Goal: Use online tool/utility: Utilize a website feature to perform a specific function

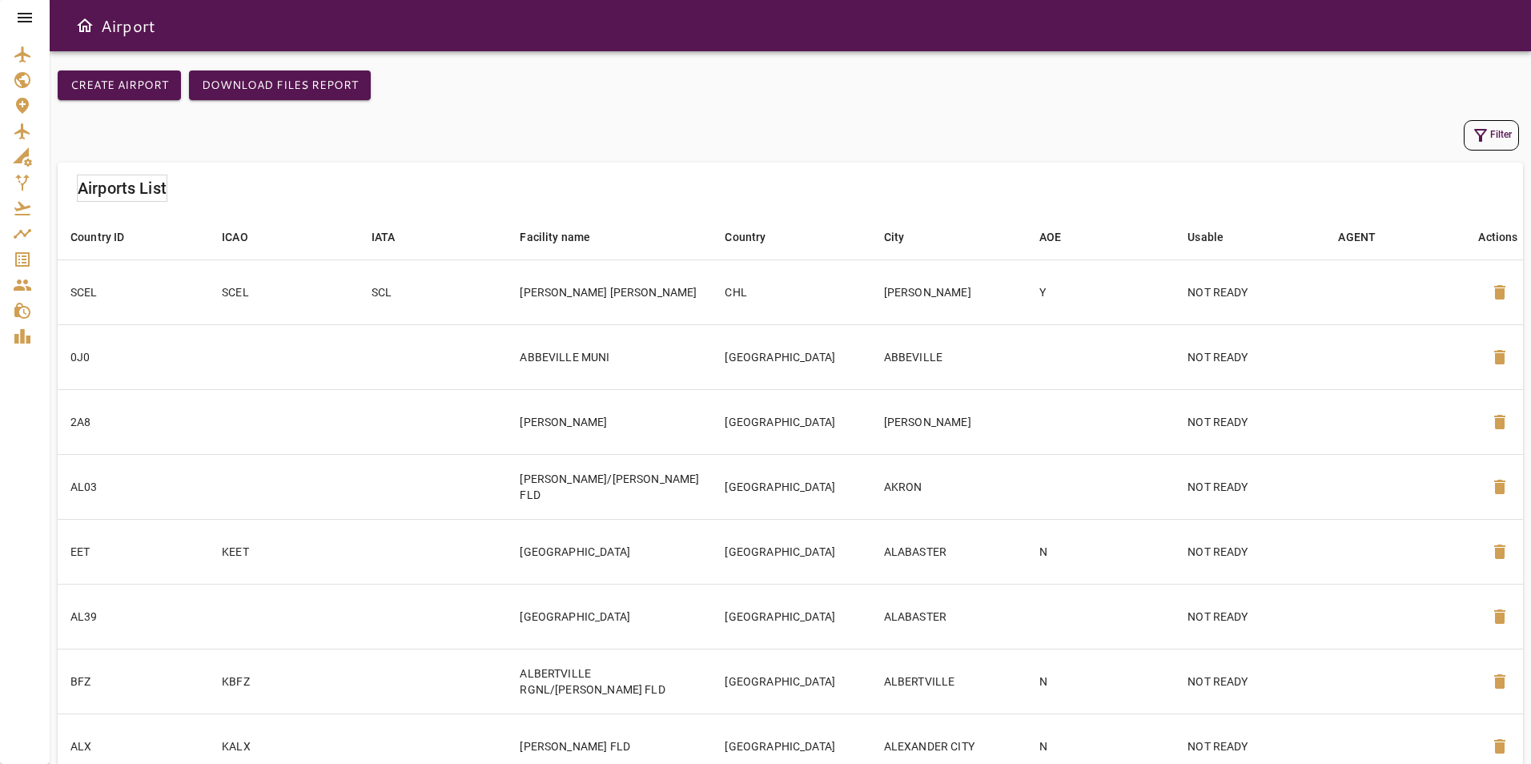
click at [26, 16] on icon at bounding box center [24, 17] width 19 height 19
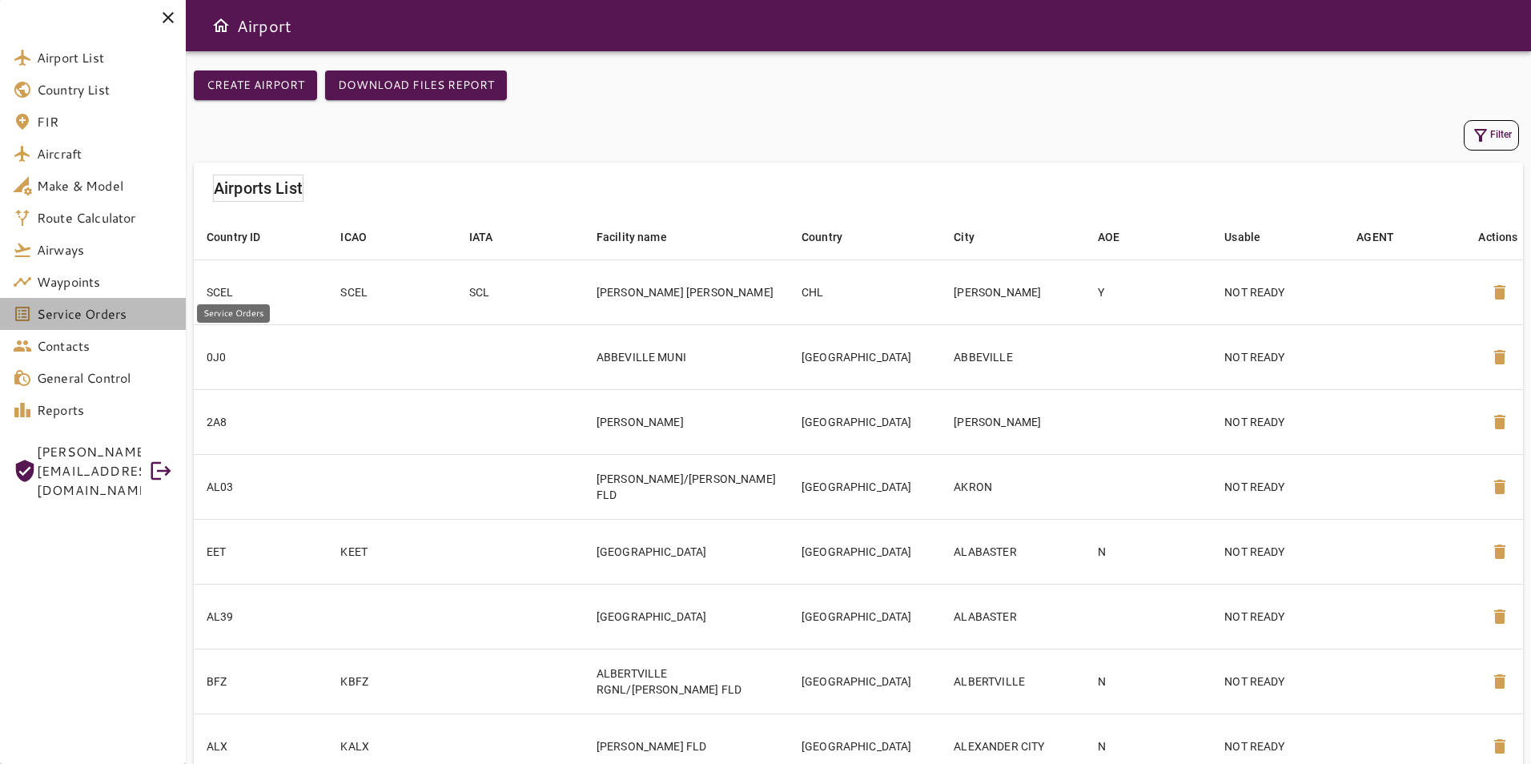
click at [135, 327] on link "Service Orders" at bounding box center [93, 314] width 186 height 32
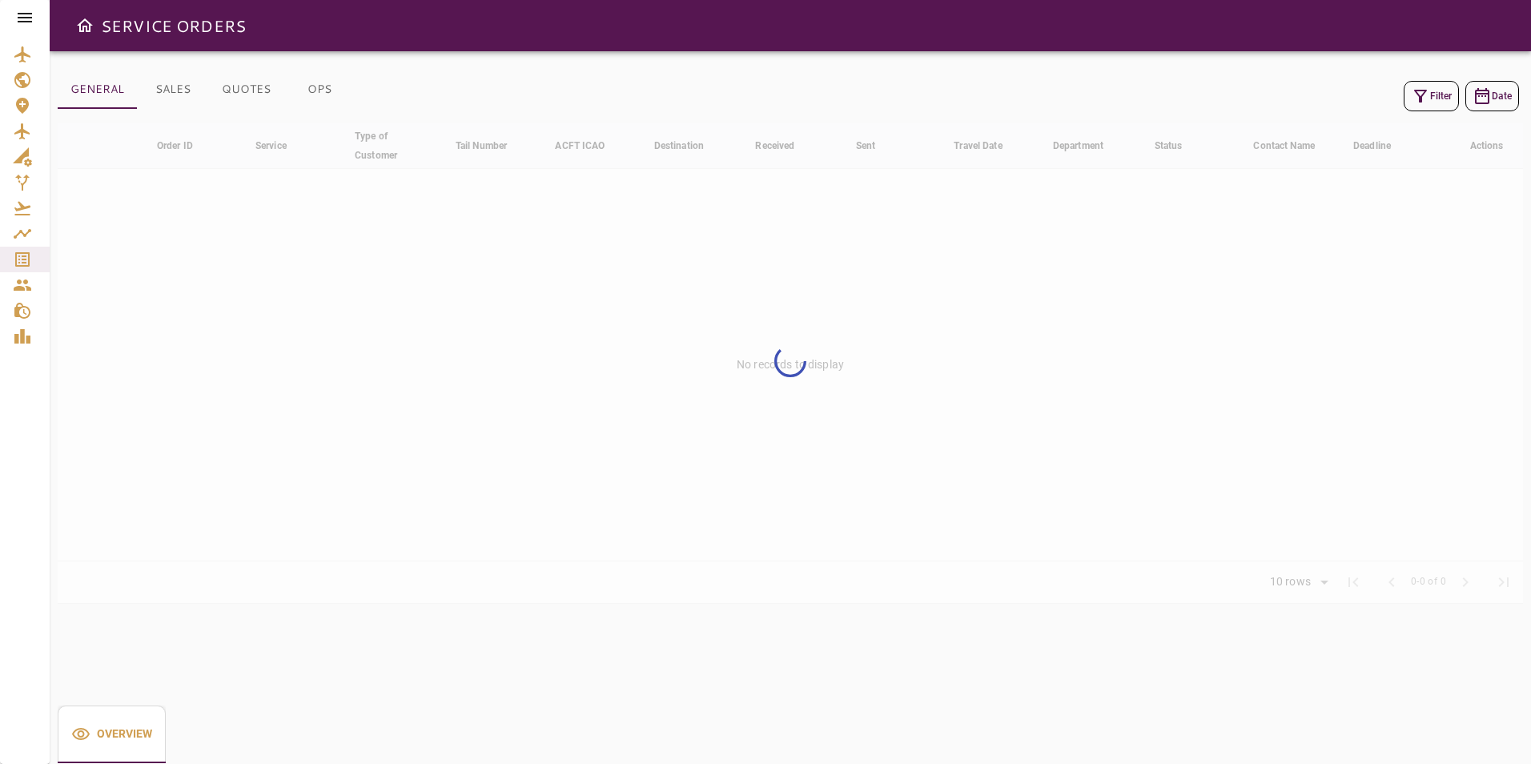
click at [328, 90] on button "OPS" at bounding box center [319, 89] width 72 height 38
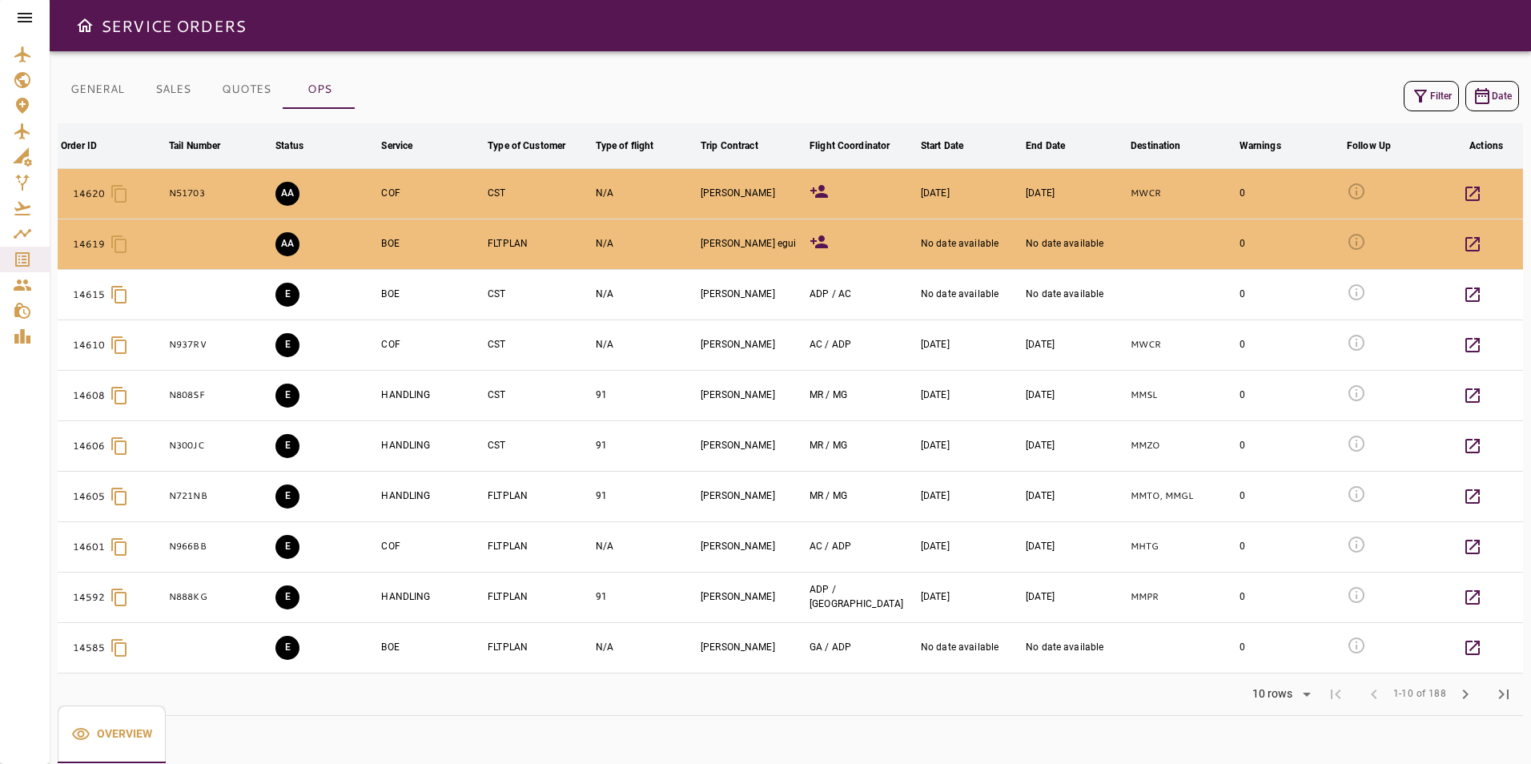
click at [826, 246] on icon at bounding box center [819, 241] width 18 height 13
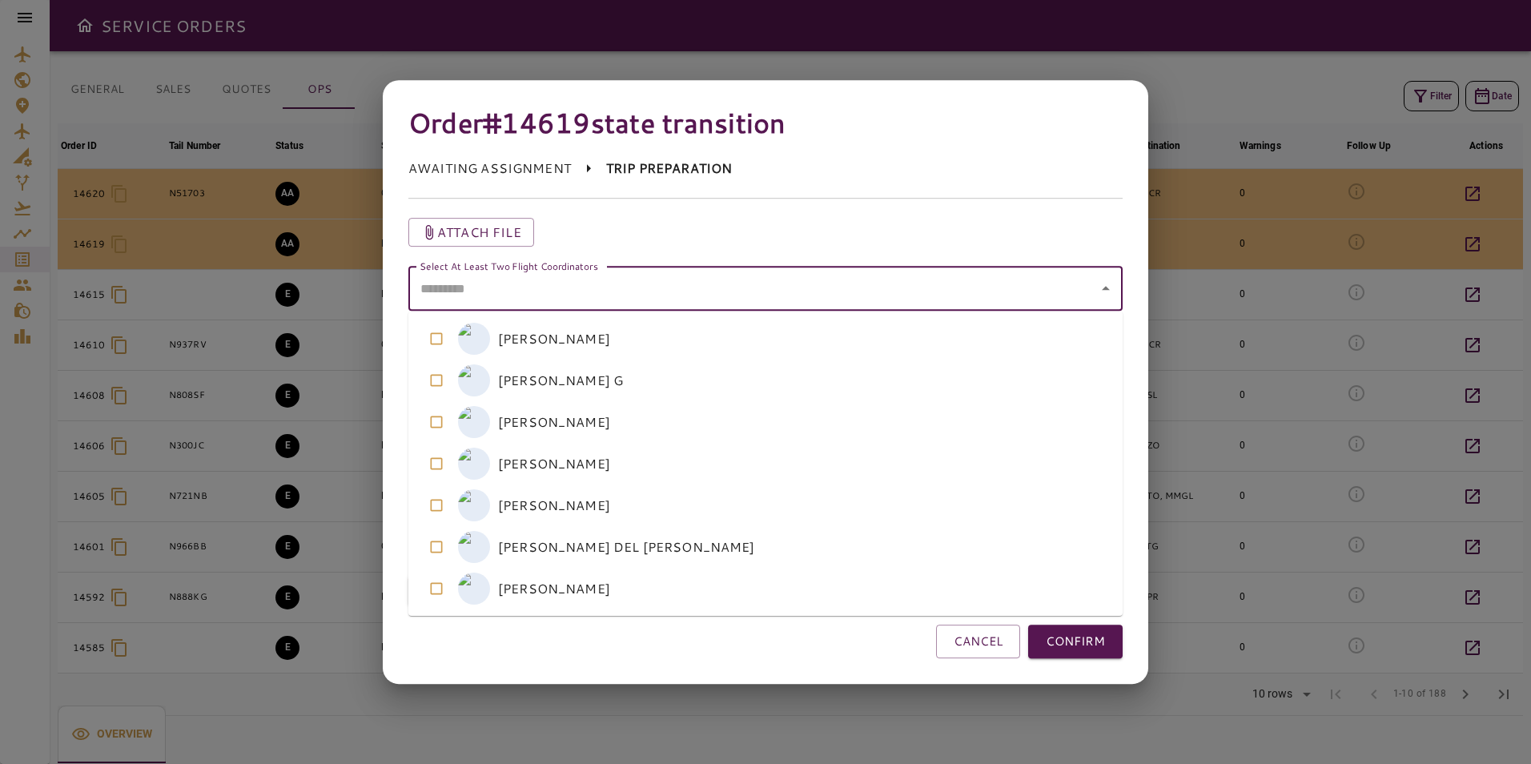
click at [717, 299] on coordinators "Select At Least Two Flight Coordinators" at bounding box center [754, 288] width 676 height 30
click at [638, 424] on coordinators-option-2 "M [PERSON_NAME]" at bounding box center [765, 422] width 714 height 42
click at [631, 460] on coordinators-option-3 "M [PERSON_NAME]" at bounding box center [765, 464] width 714 height 42
click at [1070, 641] on button "CONFIRM" at bounding box center [1075, 642] width 94 height 34
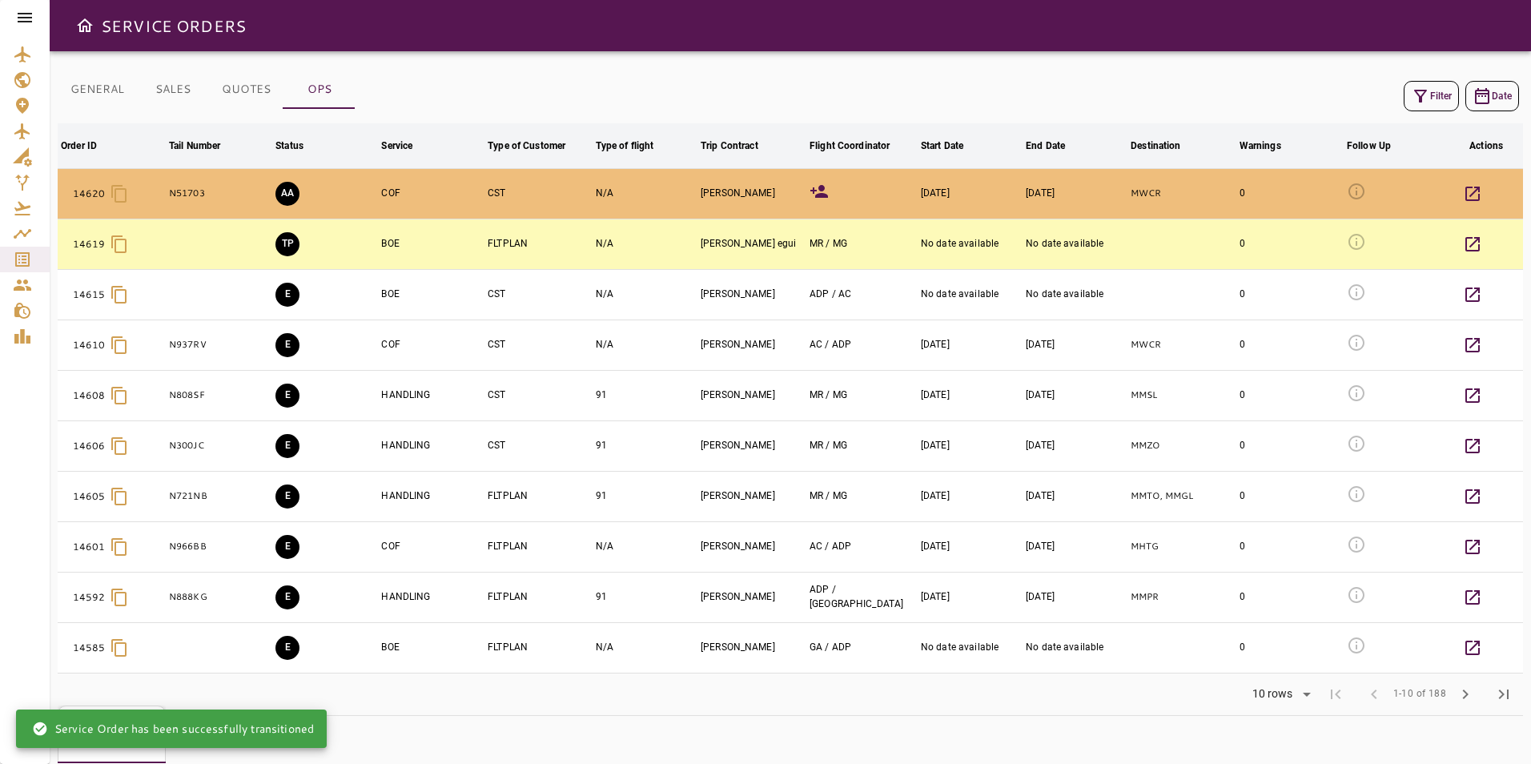
click at [821, 189] on icon at bounding box center [819, 191] width 18 height 13
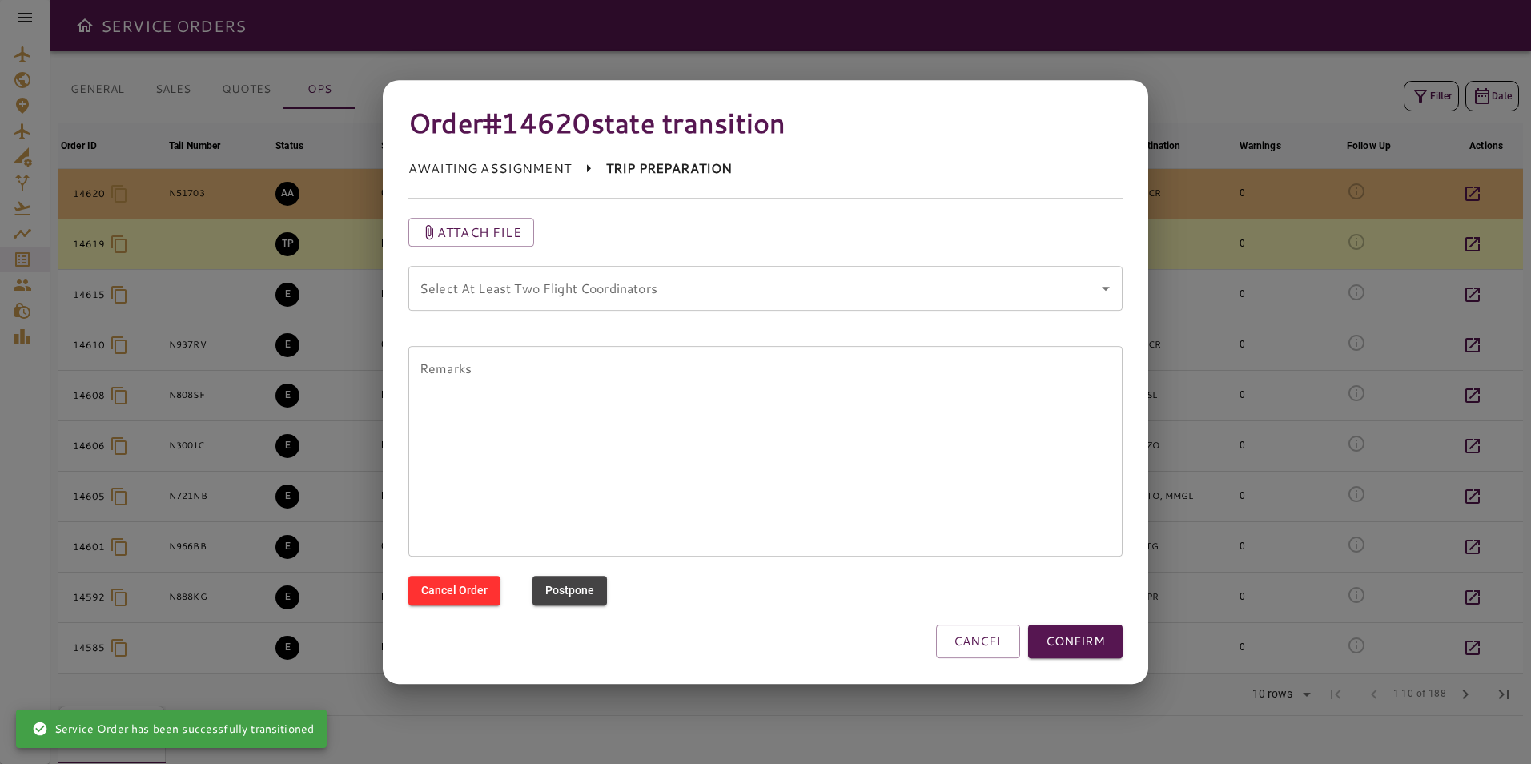
click at [792, 294] on coordinators "Select At Least Two Flight Coordinators" at bounding box center [754, 288] width 676 height 30
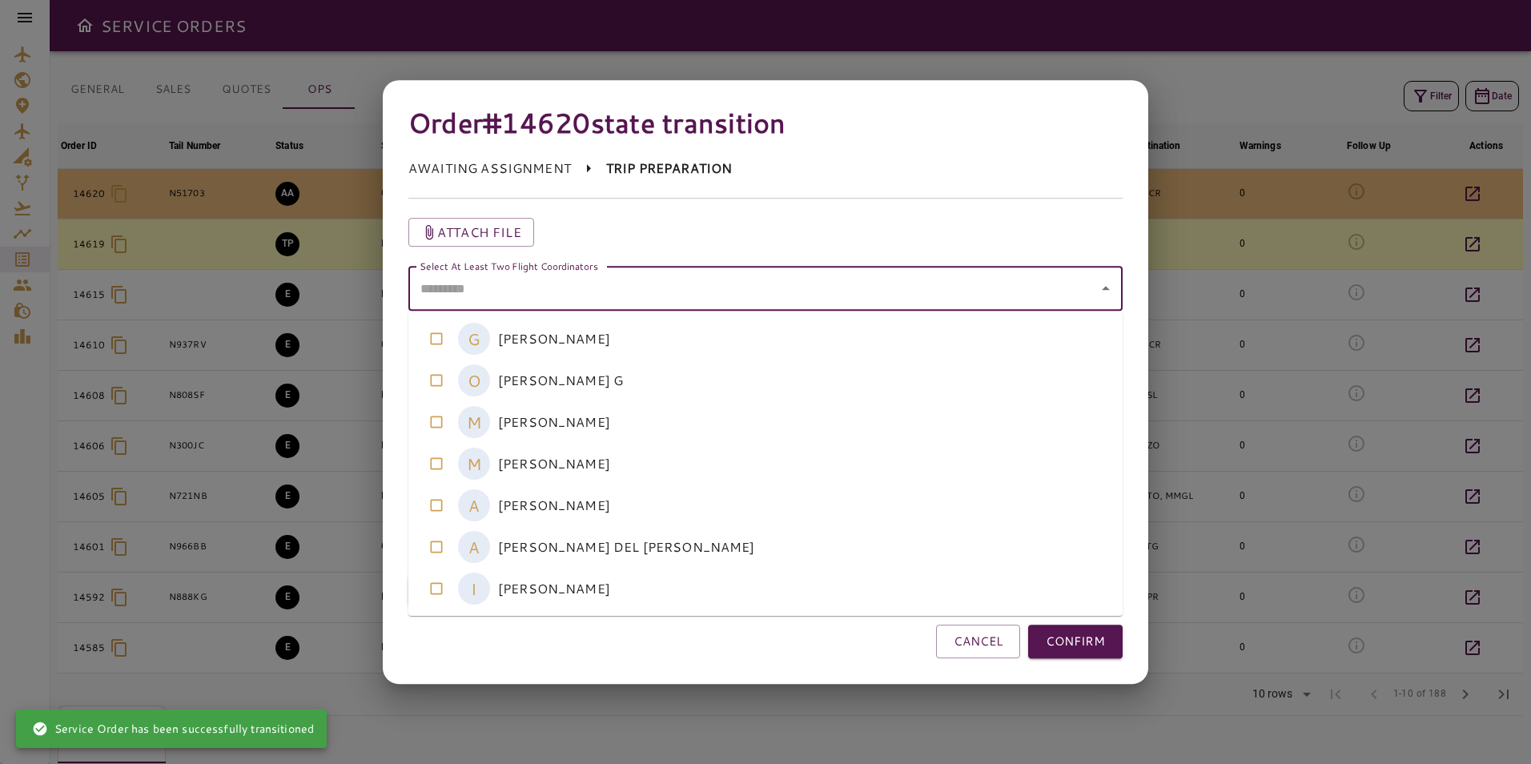
click at [673, 425] on coordinators-option-2 "M [PERSON_NAME]" at bounding box center [765, 422] width 714 height 42
click at [670, 462] on coordinators-option-3 "M [PERSON_NAME]" at bounding box center [765, 464] width 714 height 42
click at [1092, 640] on button "CONFIRM" at bounding box center [1075, 642] width 94 height 34
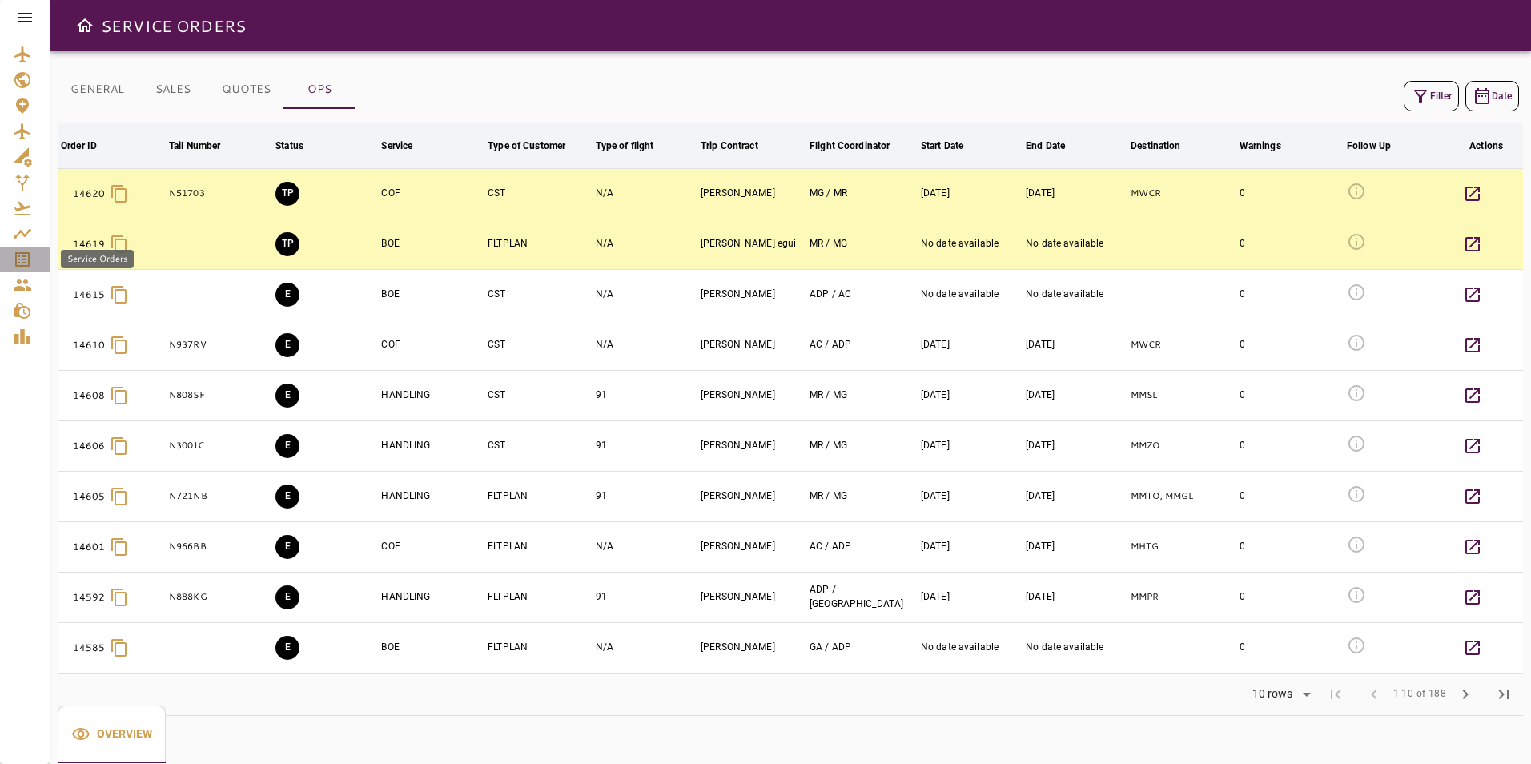
click at [27, 259] on icon "Service Orders" at bounding box center [22, 259] width 19 height 19
click at [23, 30] on div at bounding box center [25, 17] width 50 height 35
click at [23, 21] on icon at bounding box center [25, 18] width 14 height 10
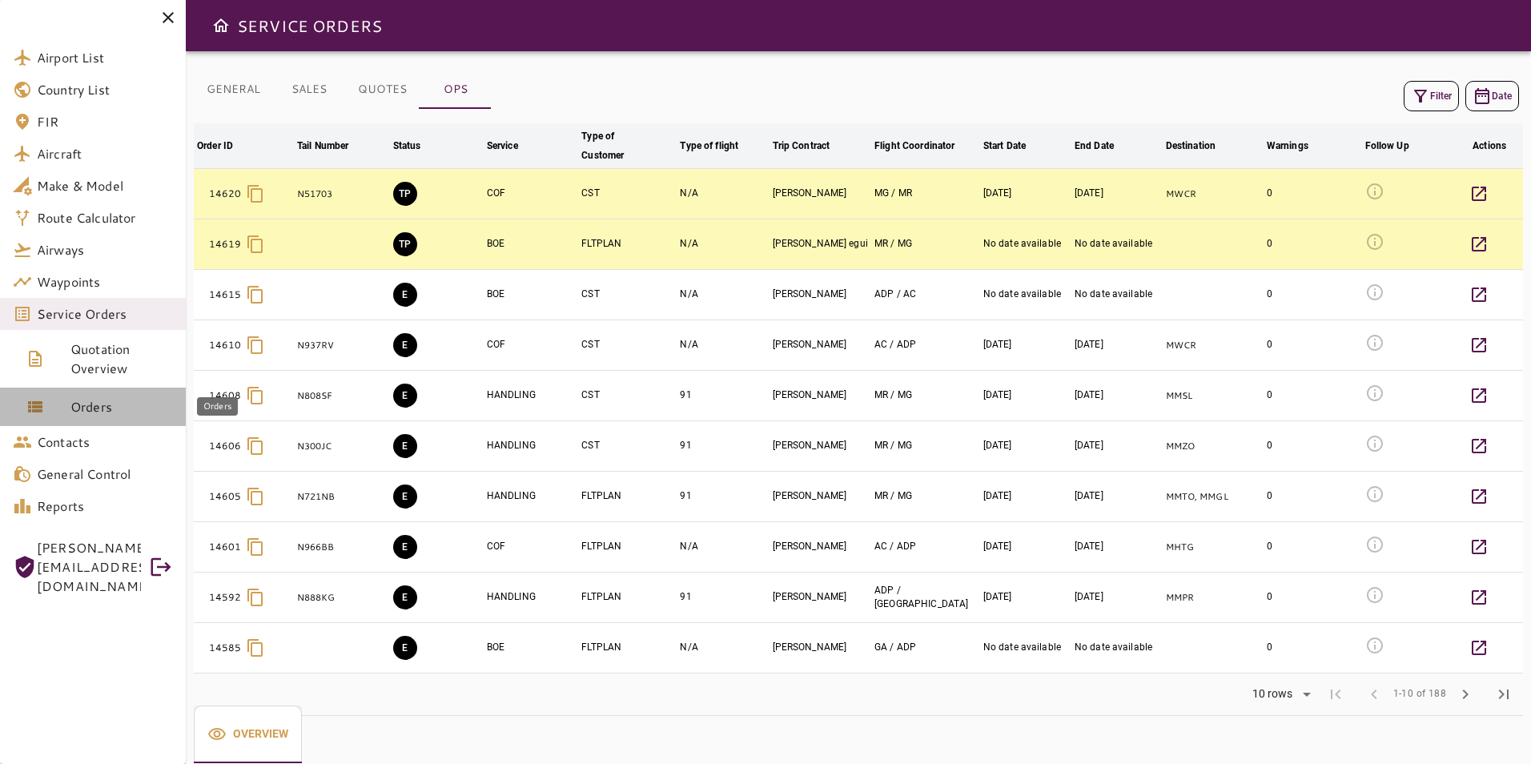
click at [115, 408] on span "Orders" at bounding box center [121, 406] width 102 height 19
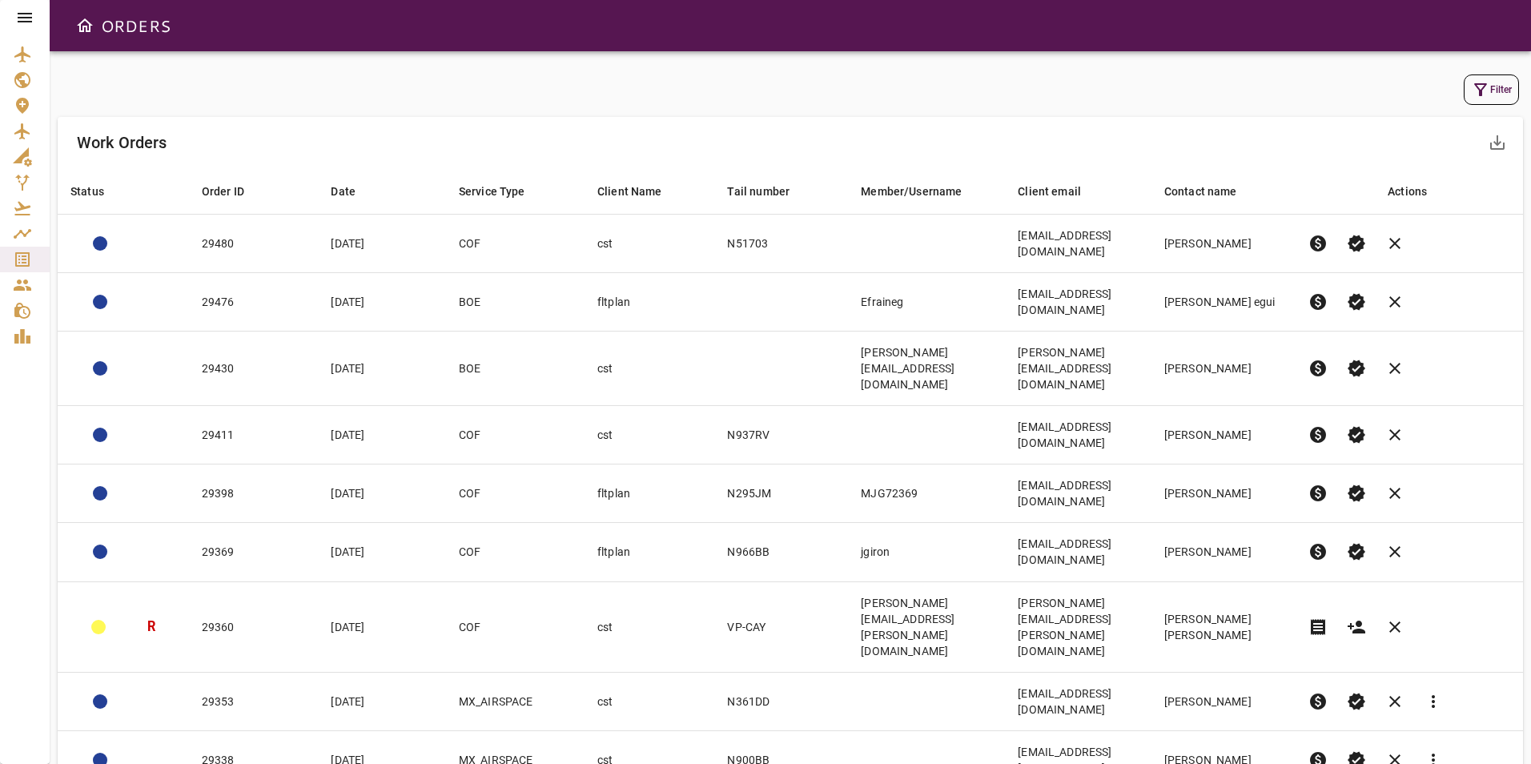
click at [26, 17] on icon at bounding box center [25, 18] width 14 height 10
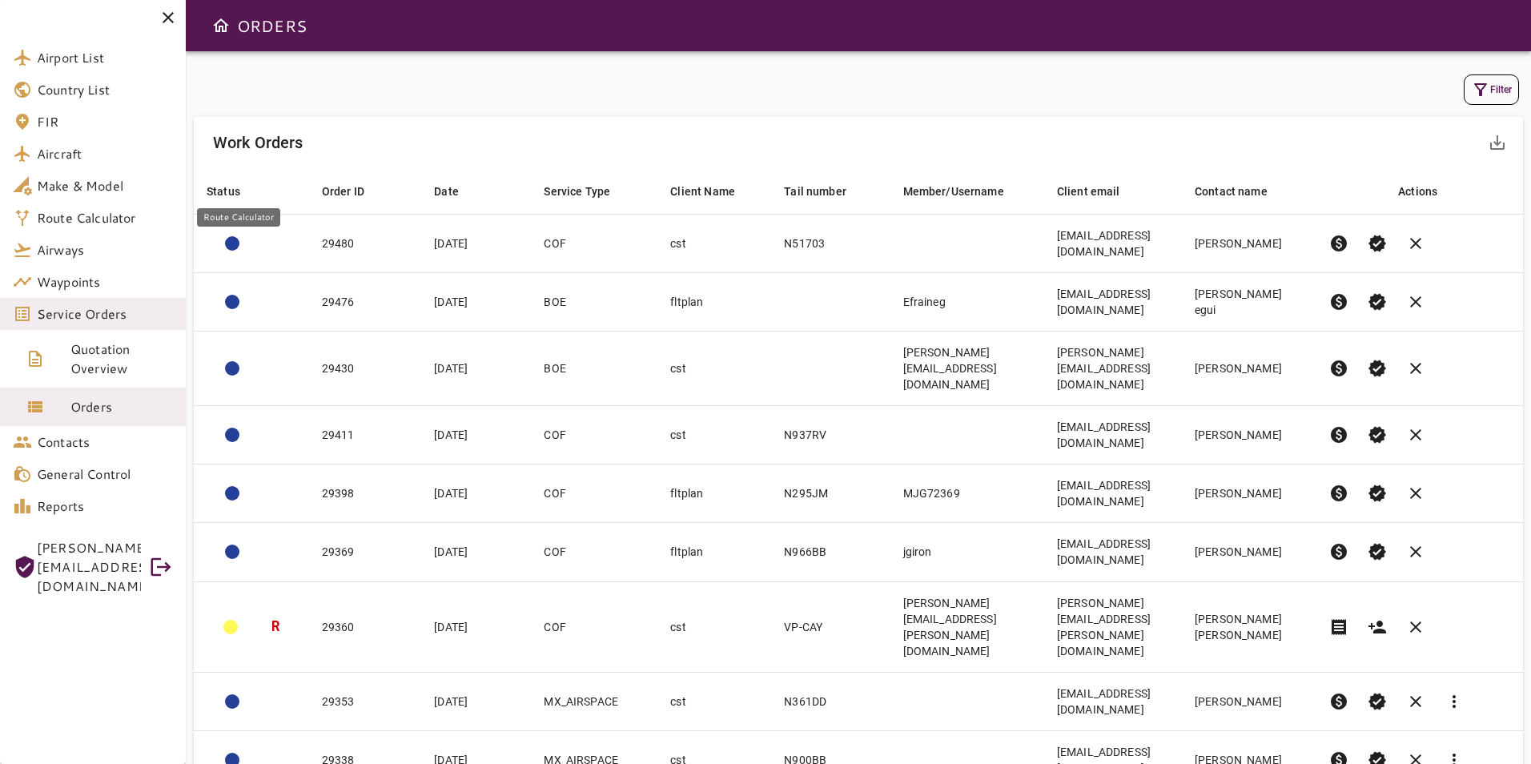
click at [114, 210] on span "Route Calculator" at bounding box center [105, 217] width 136 height 19
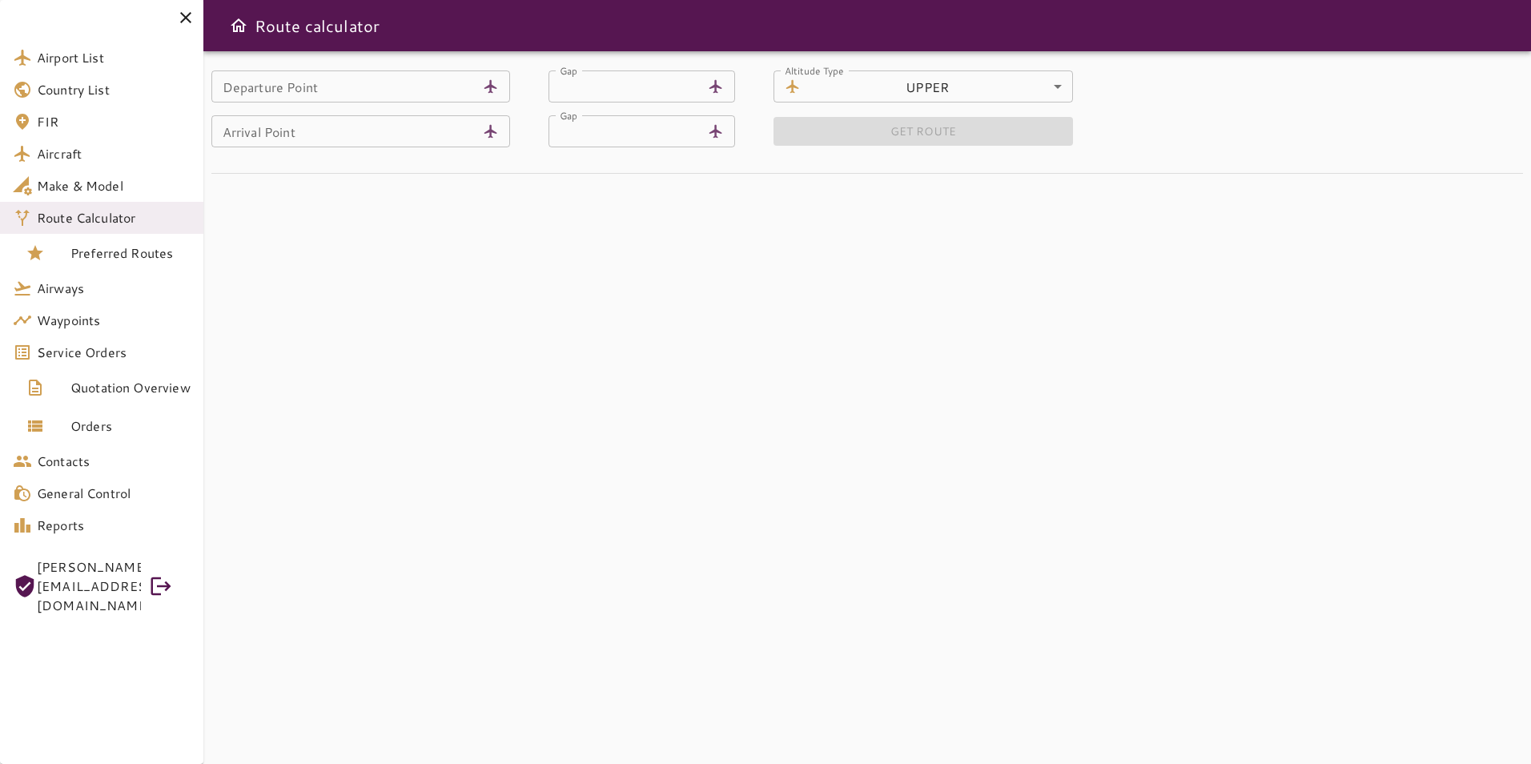
click at [372, 95] on input "Departure Point" at bounding box center [344, 86] width 266 height 32
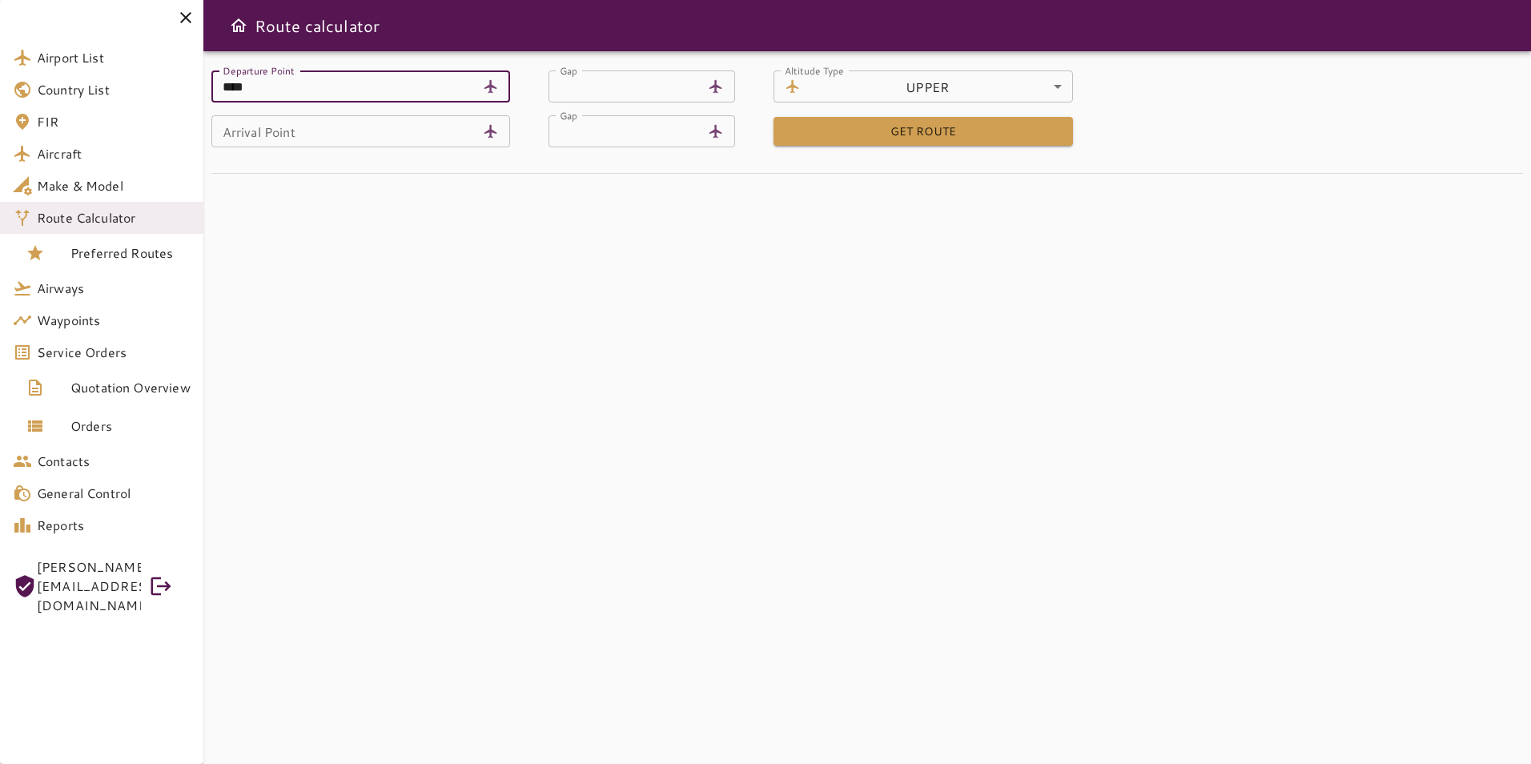
type input "****"
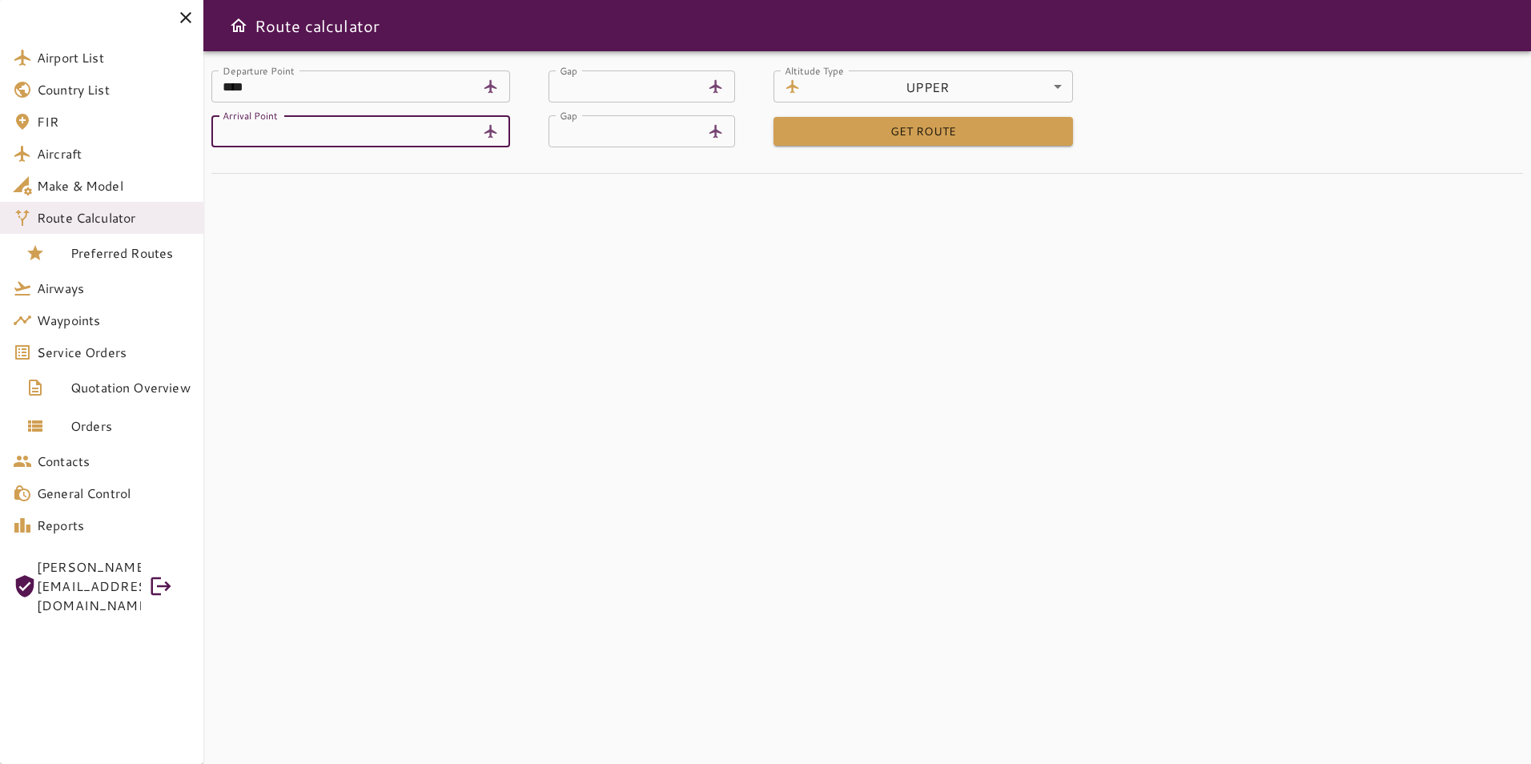
click at [377, 135] on input "Arrival Point" at bounding box center [344, 131] width 266 height 32
type input "****"
click at [406, 219] on div "Departure Point **** [GEOGRAPHIC_DATA] ******** Airport Gap ** Gap Altitude Typ…" at bounding box center [866, 407] width 1327 height 713
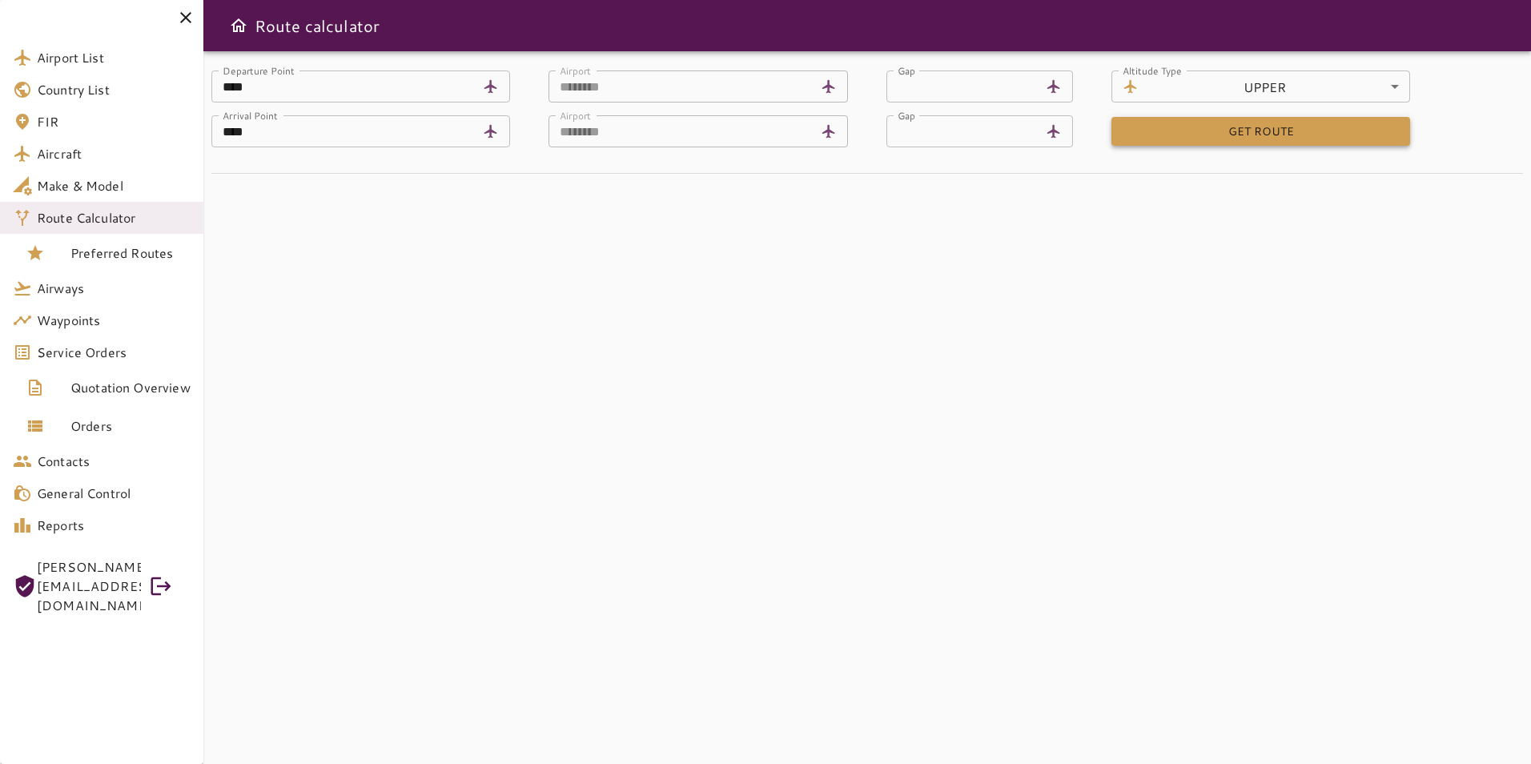
click at [1163, 125] on button "GET ROUTE" at bounding box center [1260, 132] width 299 height 30
